Goal: Task Accomplishment & Management: Manage account settings

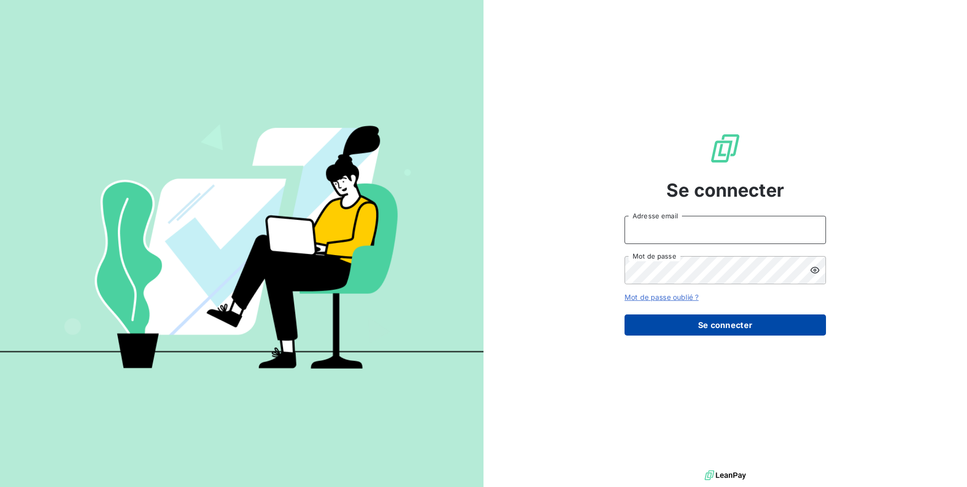
type input "admin@regiecaraibes"
click at [703, 328] on button "Se connecter" at bounding box center [724, 325] width 201 height 21
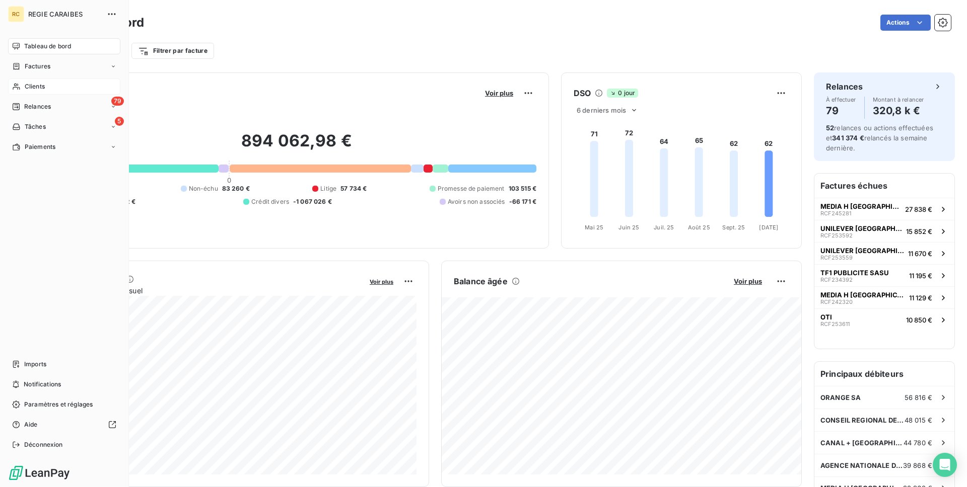
click at [42, 82] on span "Clients" at bounding box center [35, 86] width 20 height 9
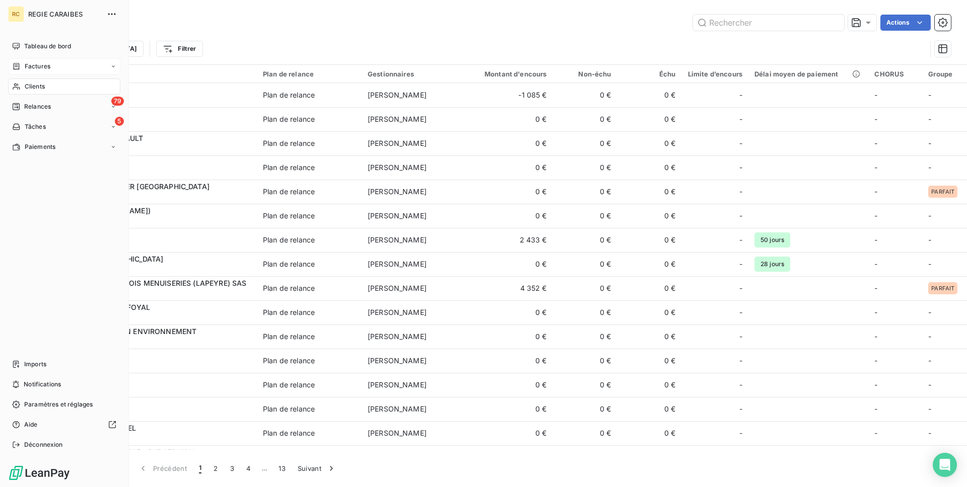
click at [26, 72] on div "Factures" at bounding box center [64, 66] width 112 height 16
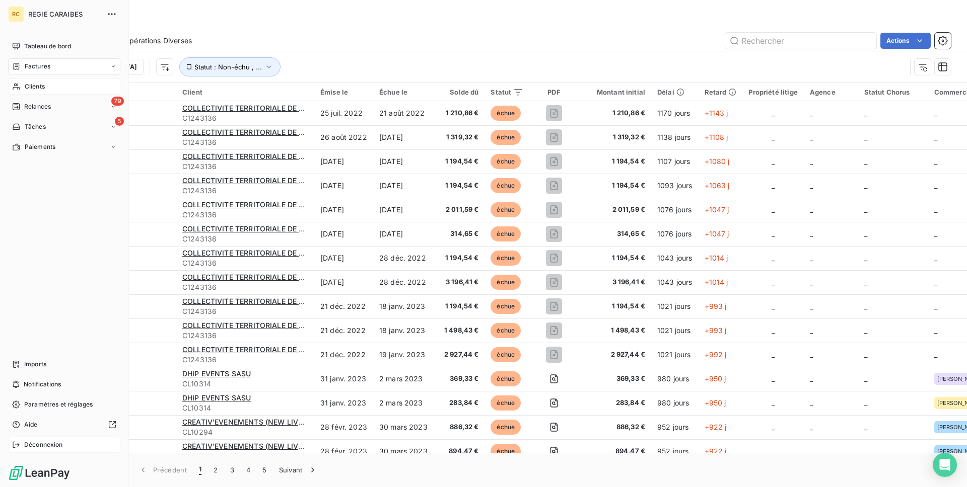
click at [53, 444] on span "Déconnexion" at bounding box center [43, 445] width 39 height 9
